Goal: Check status: Check status

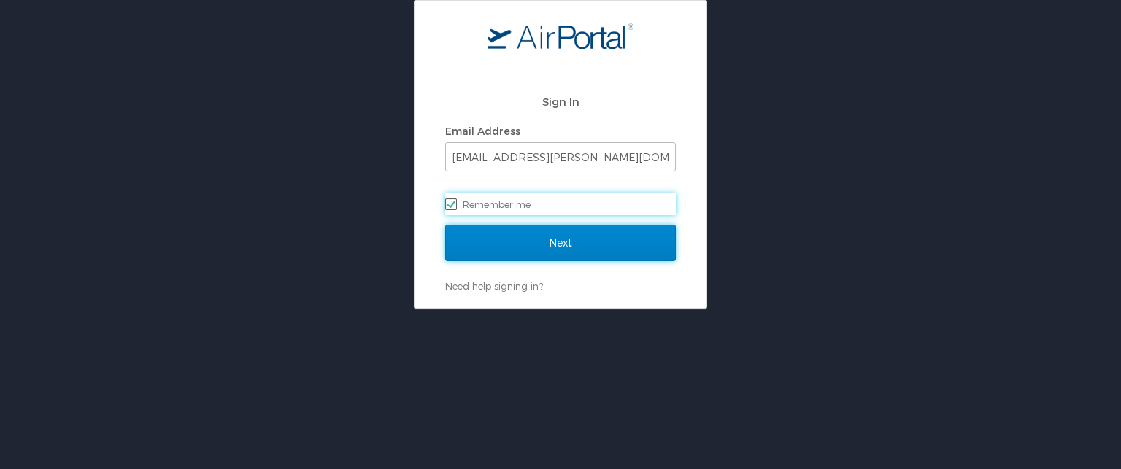
click at [493, 242] on input "Next" at bounding box center [560, 243] width 231 height 36
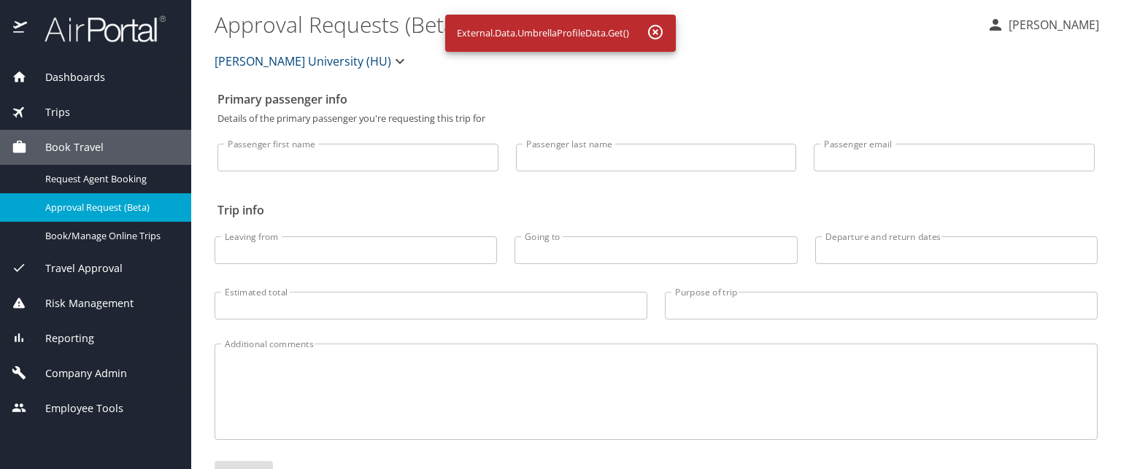
click at [88, 77] on span "Dashboards" at bounding box center [66, 77] width 78 height 16
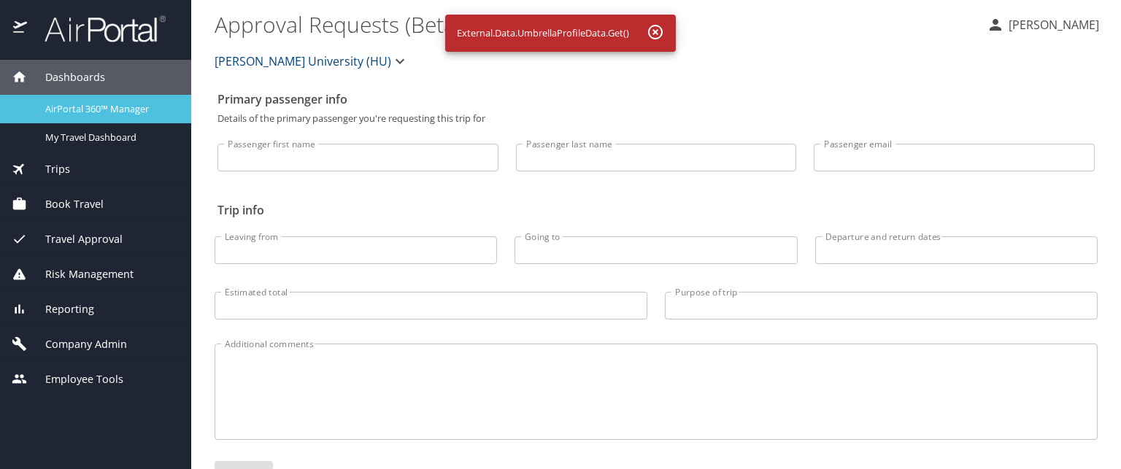
click at [136, 99] on link "AirPortal 360™ Manager" at bounding box center [95, 109] width 191 height 28
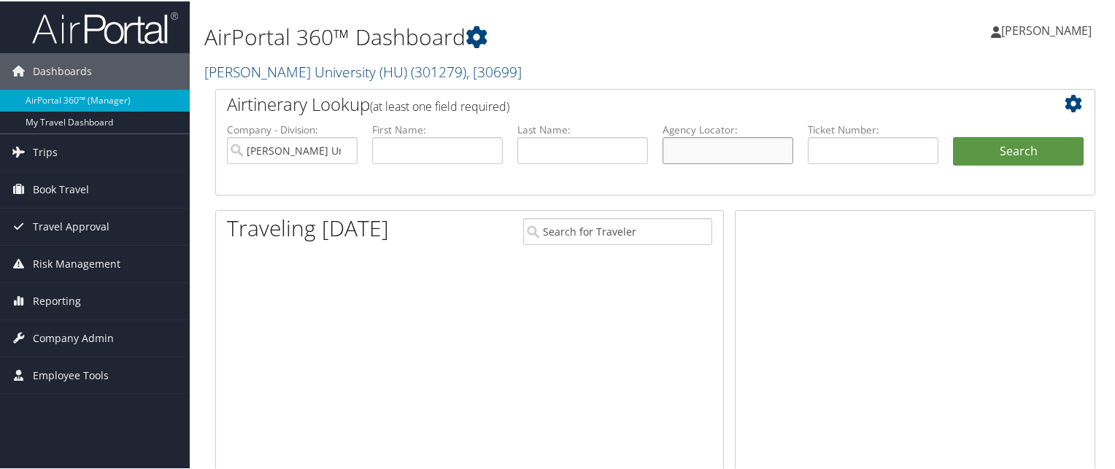
click at [766, 148] on input "text" at bounding box center [728, 149] width 131 height 27
paste input "C895SL"
type input "C895SL"
click at [953, 136] on button "Search" at bounding box center [1018, 150] width 131 height 29
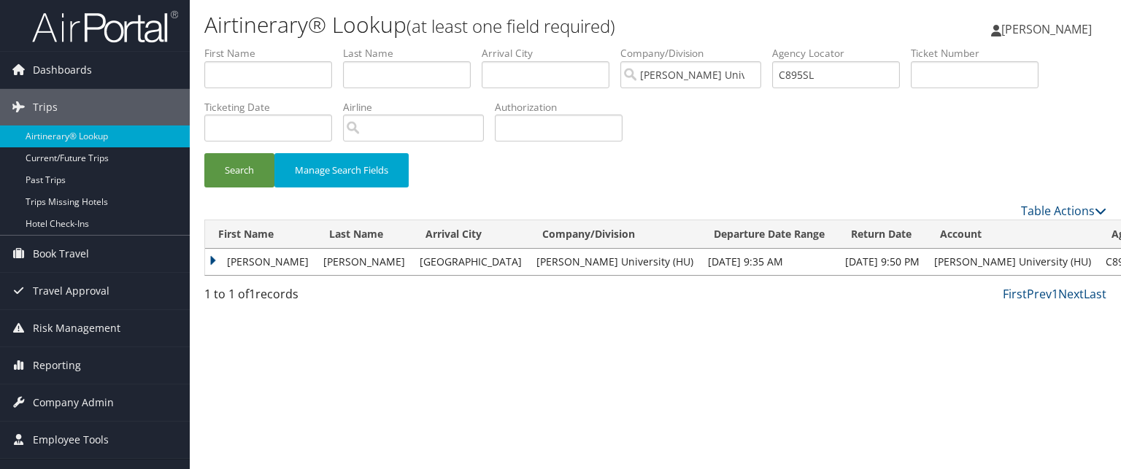
click at [219, 258] on td "JENNIFER" at bounding box center [260, 262] width 111 height 26
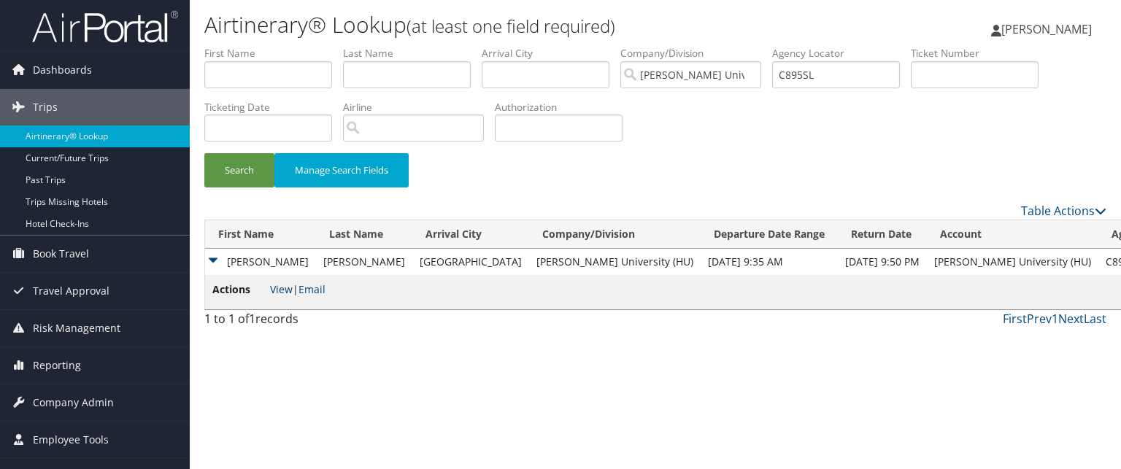
click at [274, 287] on link "View" at bounding box center [281, 289] width 23 height 14
click at [207, 265] on td "JENNIFER" at bounding box center [260, 262] width 111 height 26
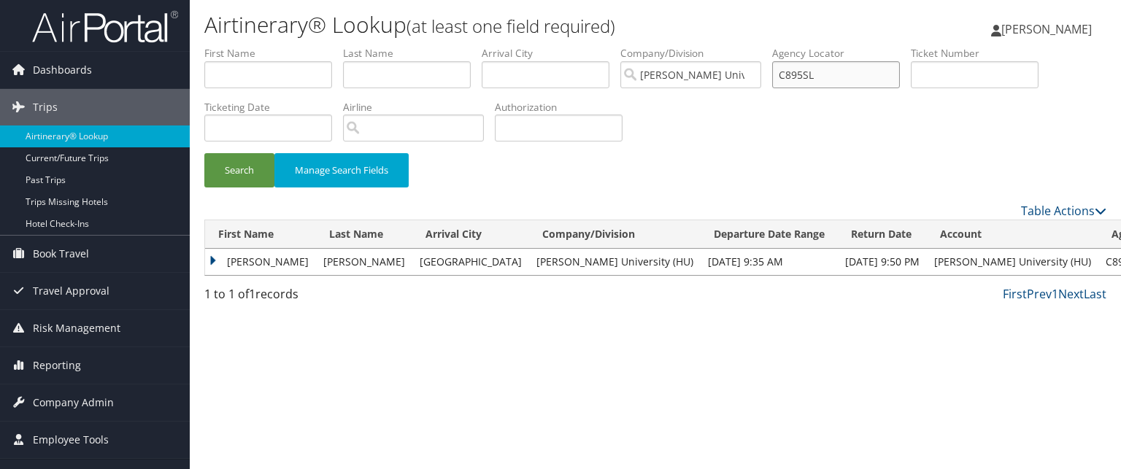
click at [851, 74] on input "C895SL" at bounding box center [836, 74] width 128 height 27
paste input "C7YSCZ"
type input "C7YSCZ"
click at [204, 153] on button "Search" at bounding box center [239, 170] width 70 height 34
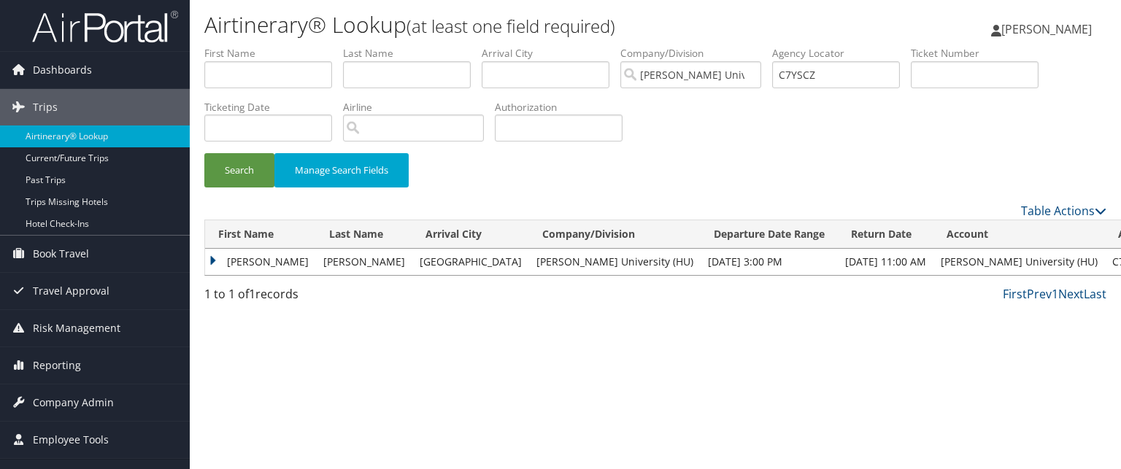
click at [217, 255] on td "ROBERT" at bounding box center [260, 262] width 111 height 26
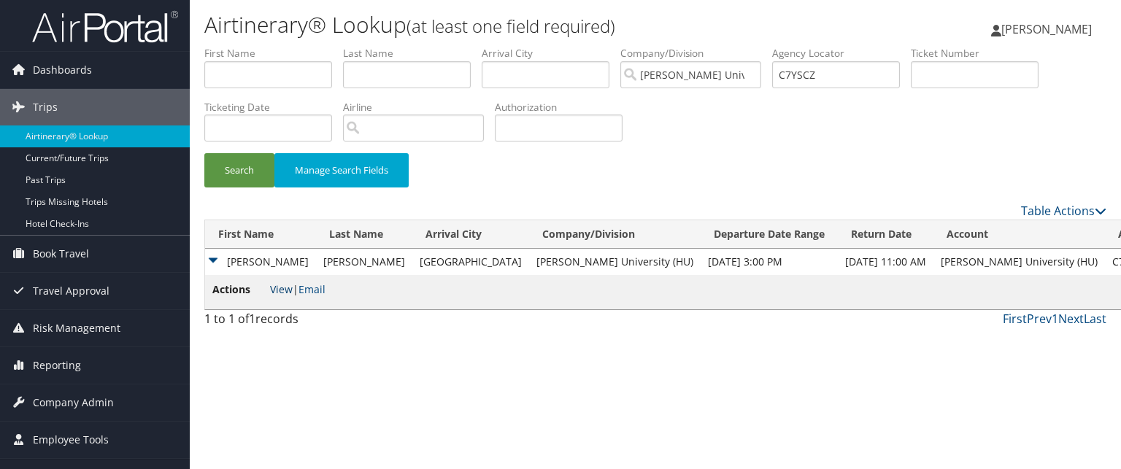
click at [277, 288] on link "View" at bounding box center [281, 289] width 23 height 14
click at [841, 72] on input "C7YSCZ" at bounding box center [836, 74] width 128 height 27
paste input "BQZWFJ"
type input "BQZWFJ"
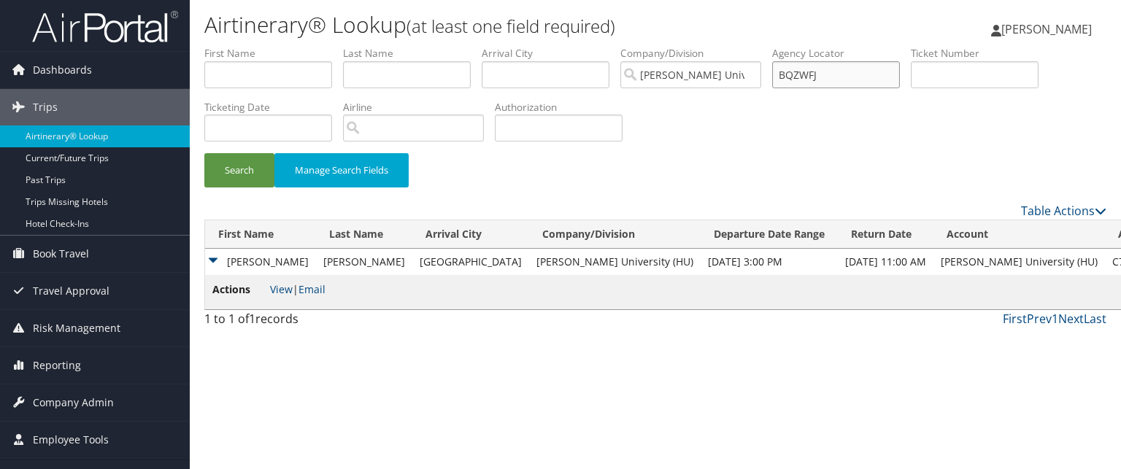
click at [204, 153] on button "Search" at bounding box center [239, 170] width 70 height 34
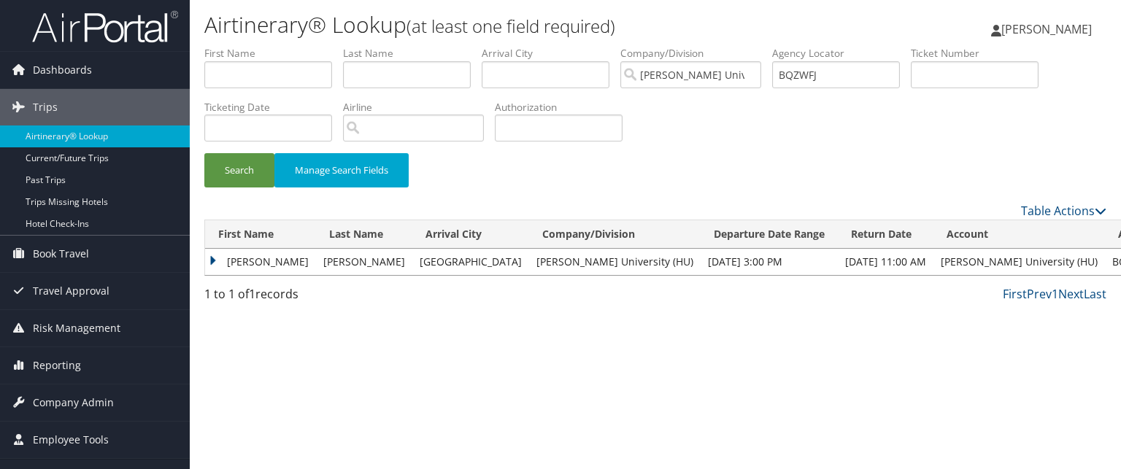
click at [236, 255] on td "RAQUEL JAVONNA" at bounding box center [260, 262] width 111 height 26
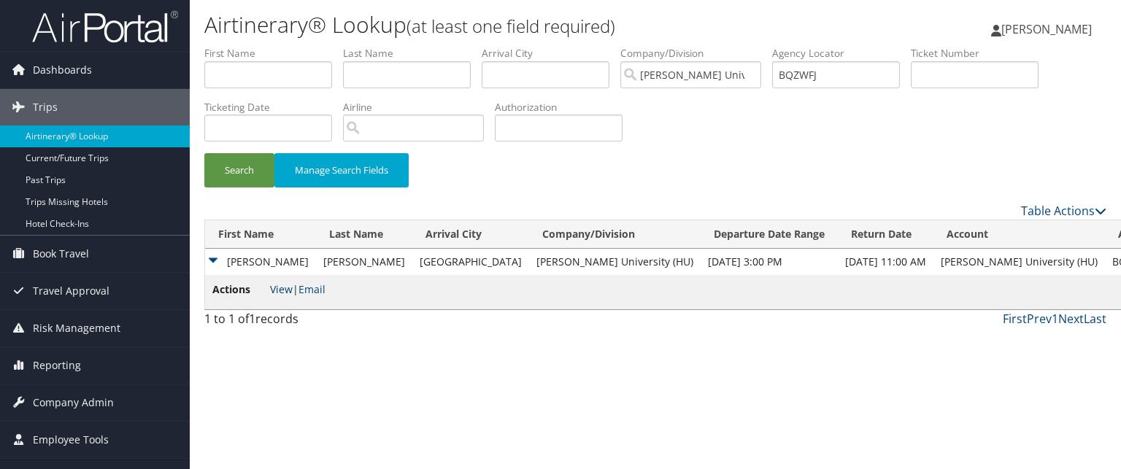
click at [280, 293] on link "View" at bounding box center [281, 289] width 23 height 14
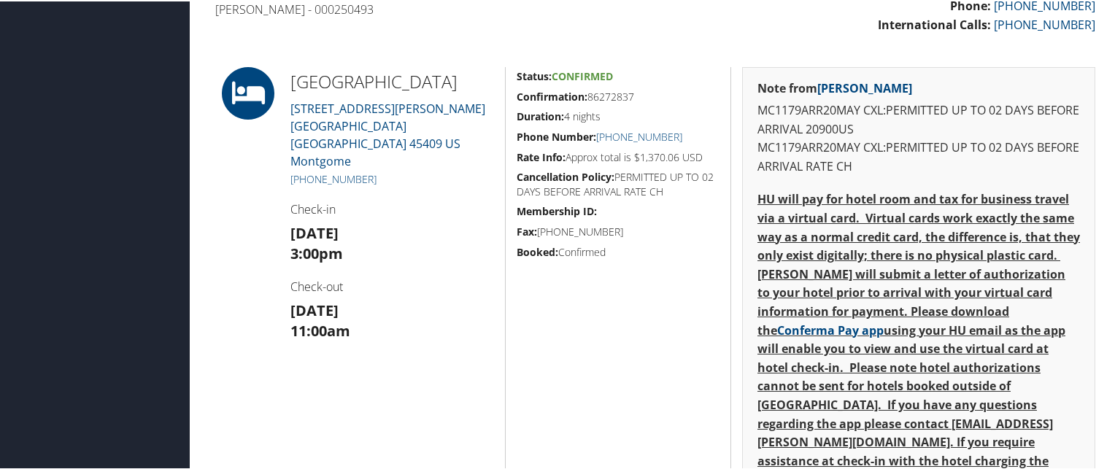
scroll to position [489, 0]
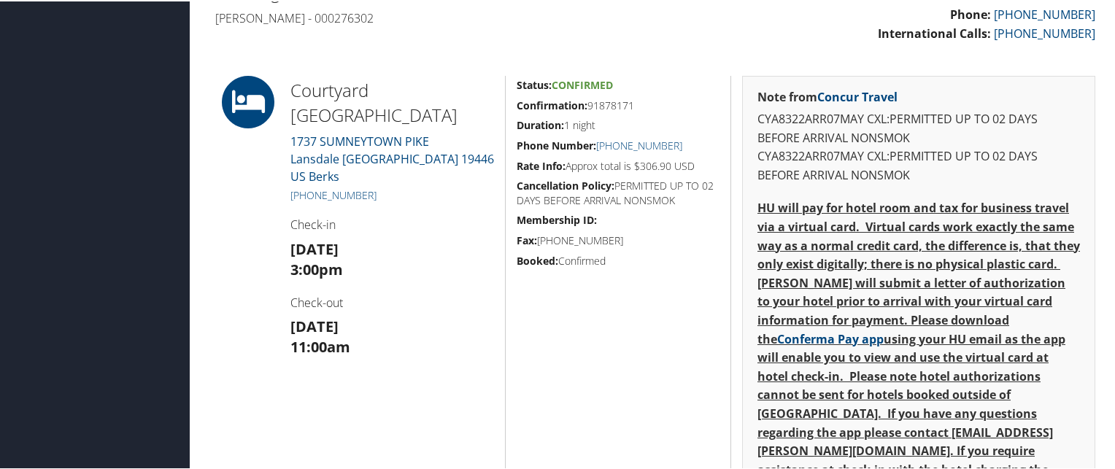
scroll to position [507, 0]
